Goal: Navigation & Orientation: Find specific page/section

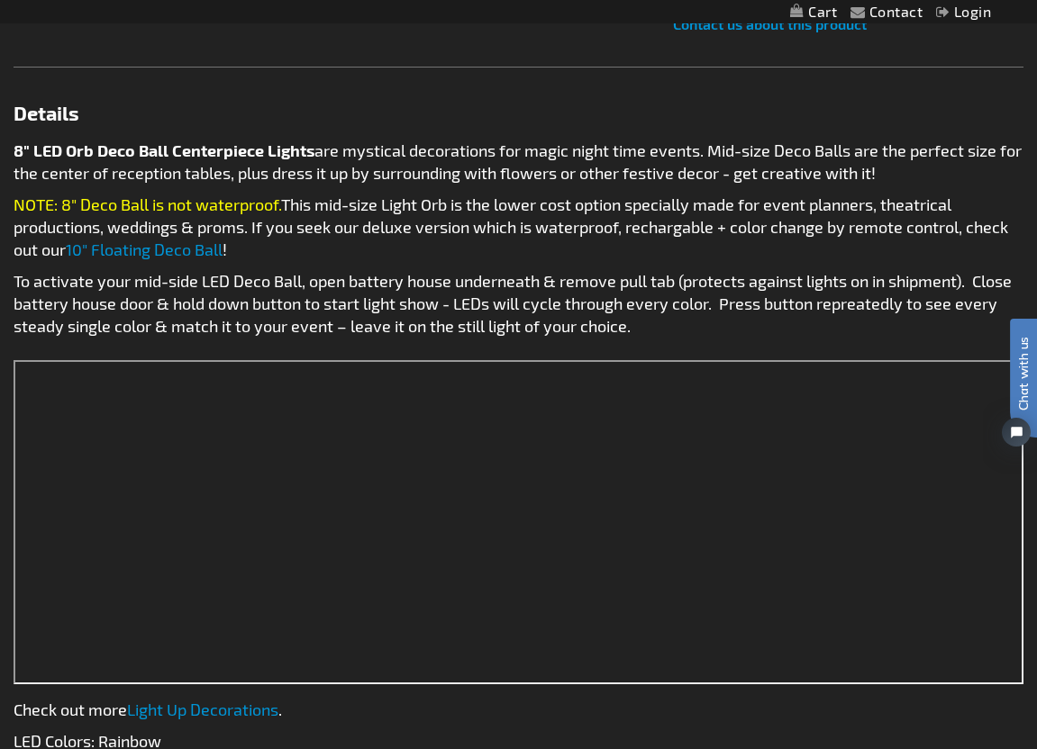
scroll to position [954, 0]
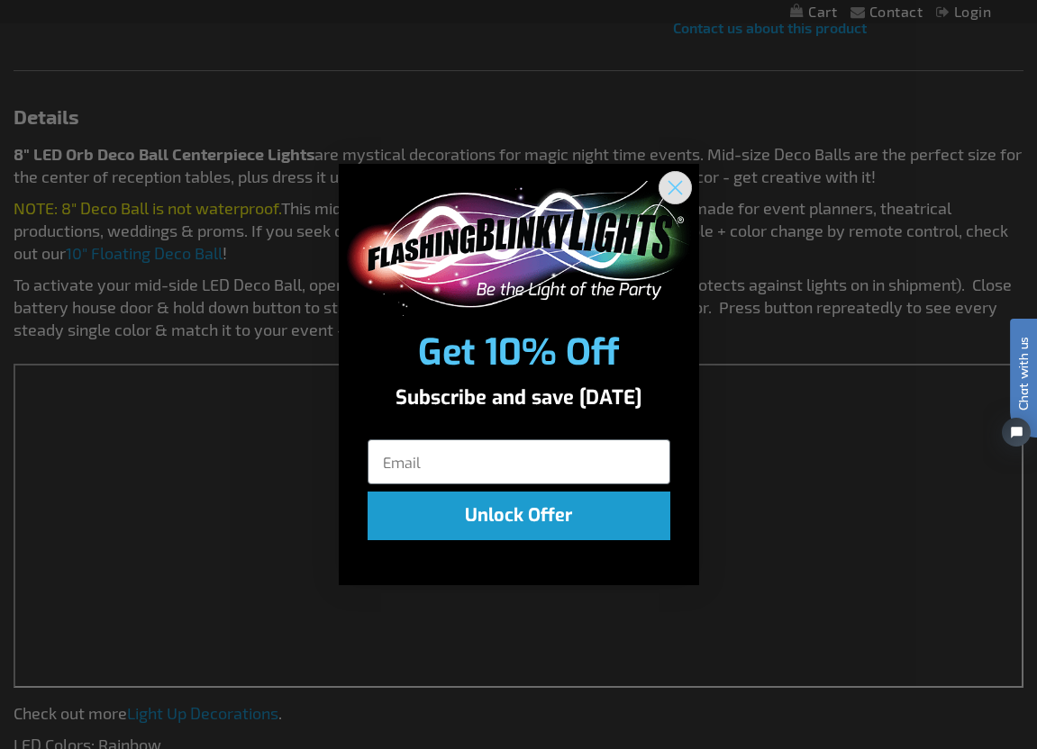
click at [685, 183] on circle "Close dialog" at bounding box center [674, 187] width 30 height 30
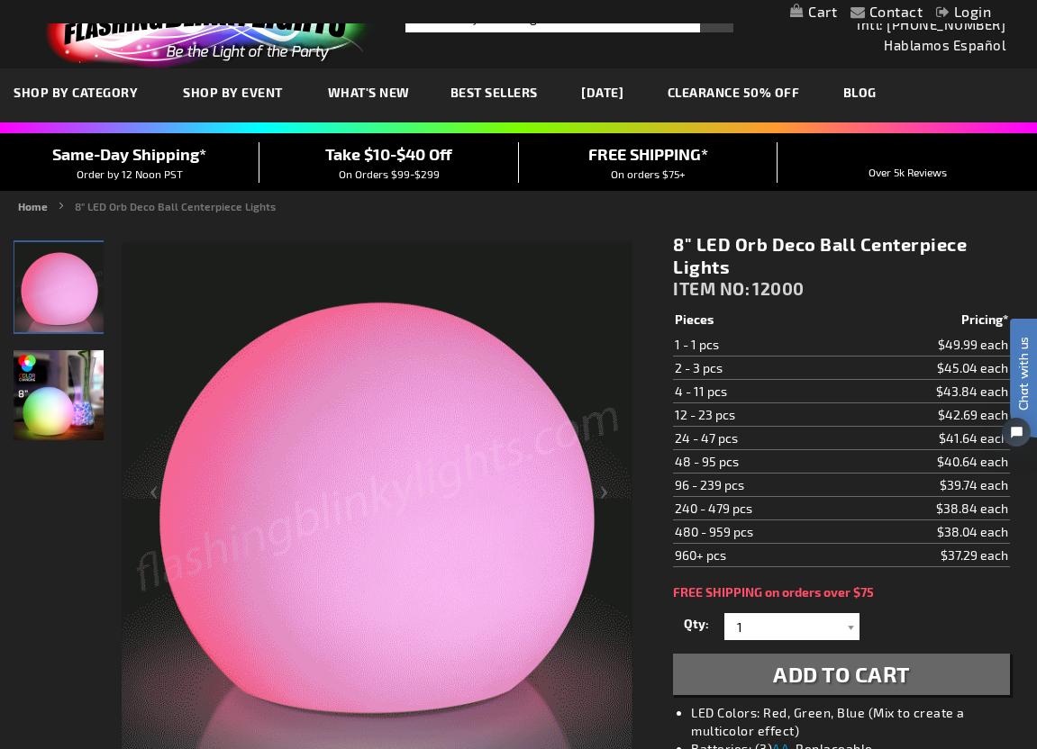
scroll to position [0, 0]
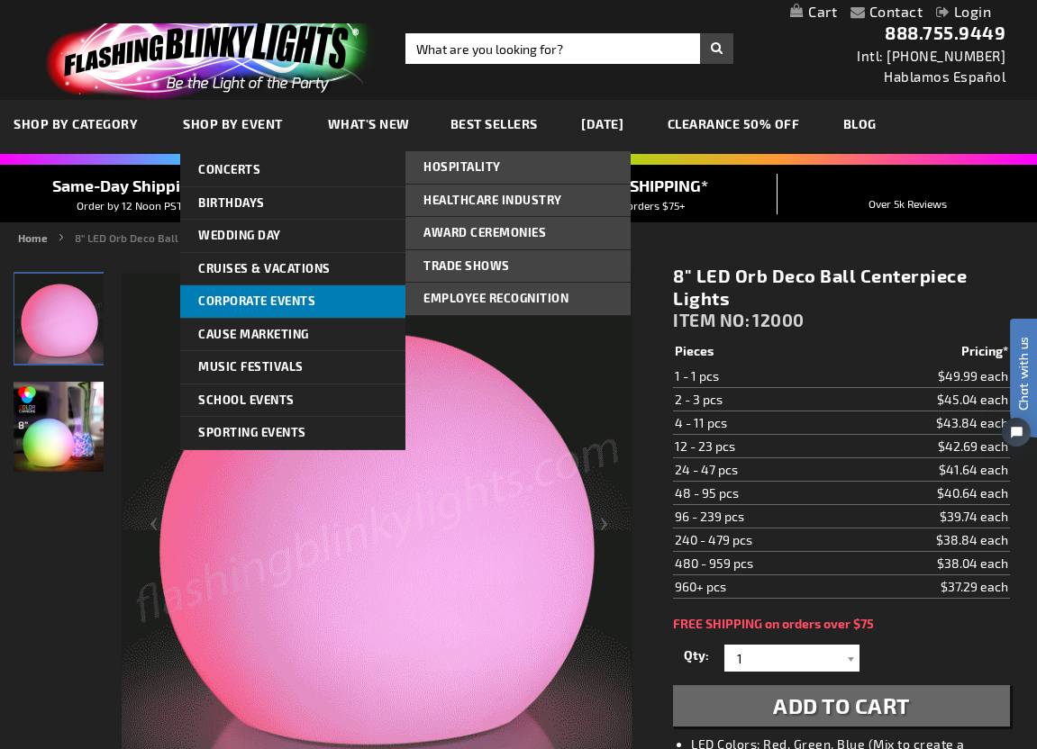
click at [259, 308] on link "Corporate Events" at bounding box center [292, 302] width 225 height 32
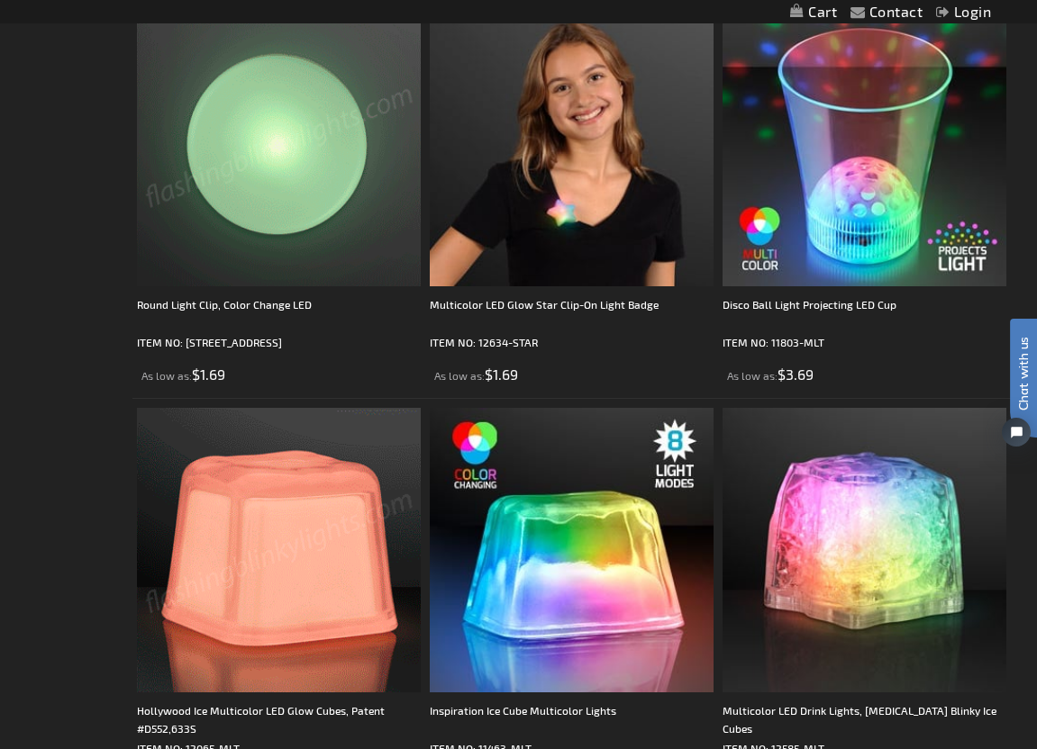
scroll to position [1485, 0]
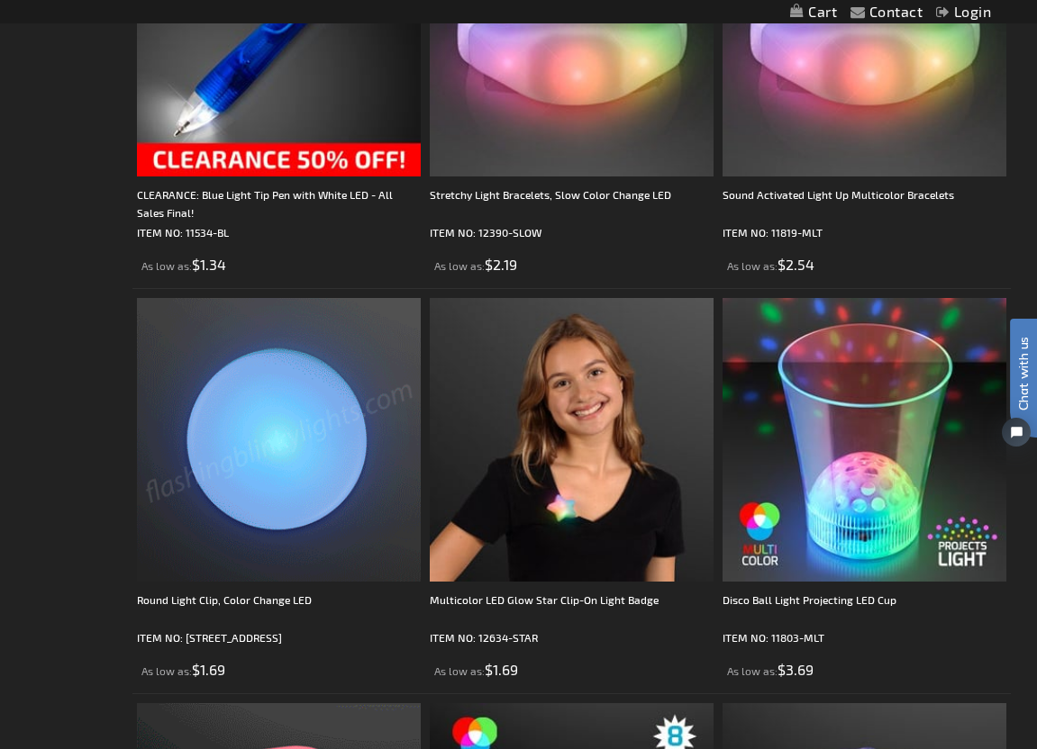
click at [235, 432] on img at bounding box center [279, 440] width 284 height 284
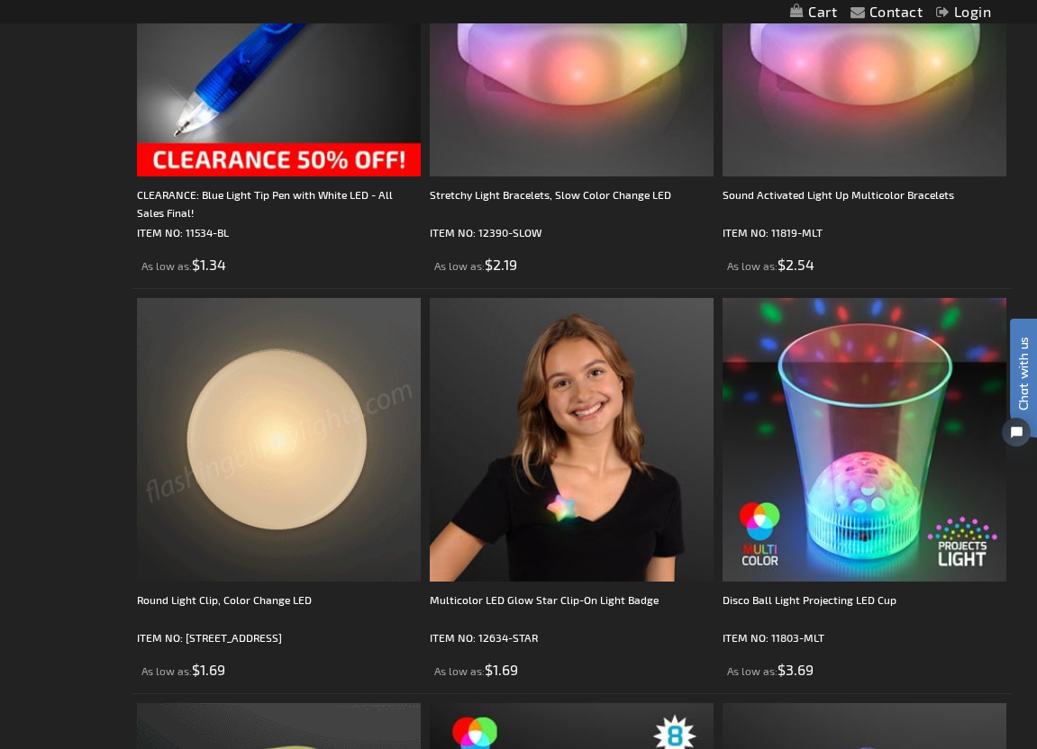
click at [259, 450] on img at bounding box center [279, 440] width 284 height 284
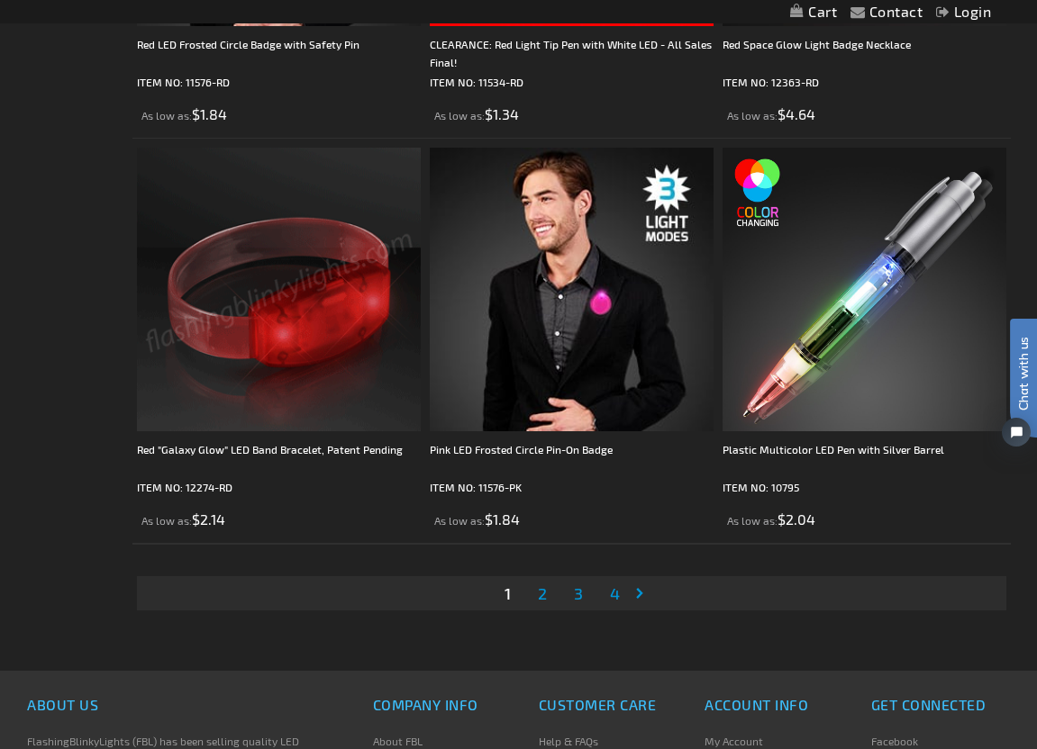
scroll to position [8481, 0]
